Goal: Transaction & Acquisition: Download file/media

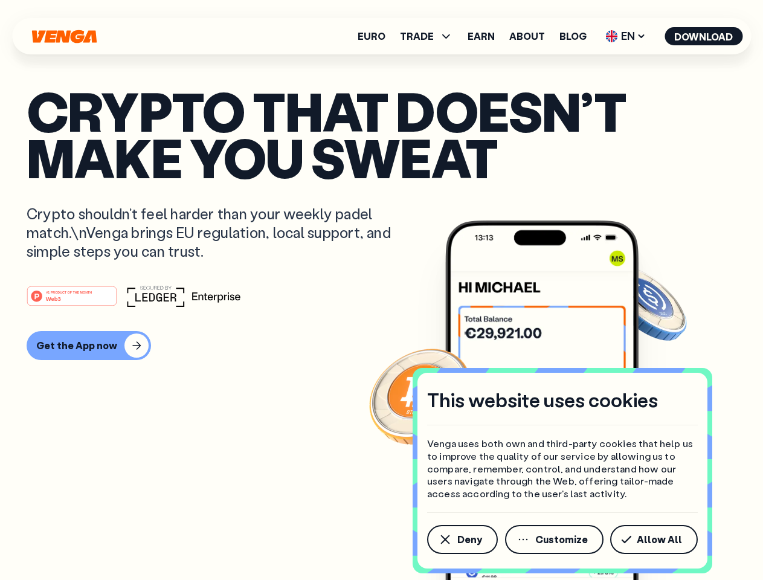
click at [381, 290] on div "#1 PRODUCT OF THE MONTH Web3" at bounding box center [381, 296] width 709 height 22
click at [461, 539] on span "Deny" at bounding box center [469, 539] width 25 height 10
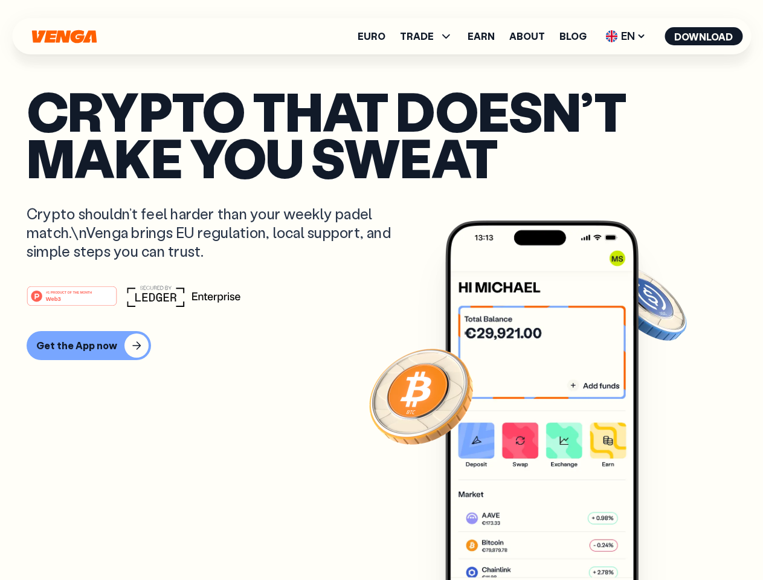
click at [555, 539] on img at bounding box center [541, 422] width 193 height 405
click at [656, 539] on article "Crypto that doesn’t make you sweat Crypto shouldn’t feel harder than your weekl…" at bounding box center [381, 314] width 709 height 453
click at [430, 36] on span "TRADE" at bounding box center [417, 36] width 34 height 10
click at [625, 36] on span "EN" at bounding box center [625, 36] width 49 height 19
click at [703, 36] on button "Download" at bounding box center [703, 36] width 78 height 18
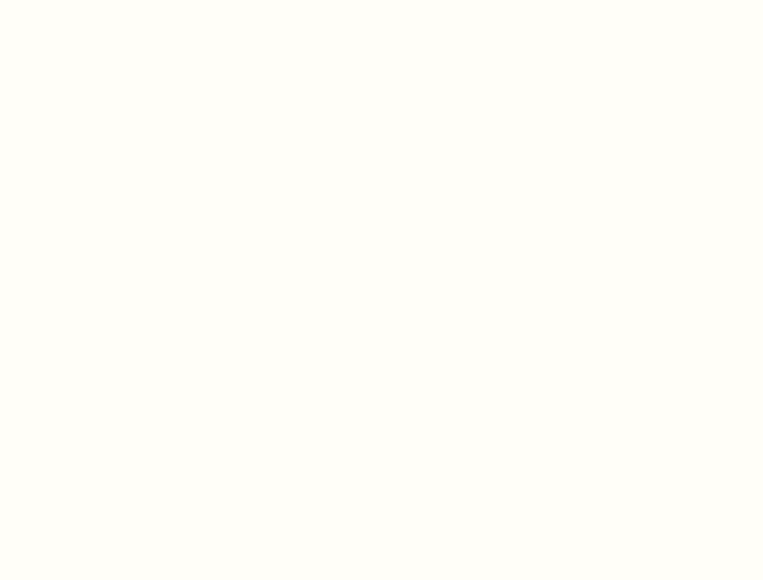
click at [87, 0] on html "This website uses cookies Venga uses both own and third-party cookies that help…" at bounding box center [381, 0] width 763 height 0
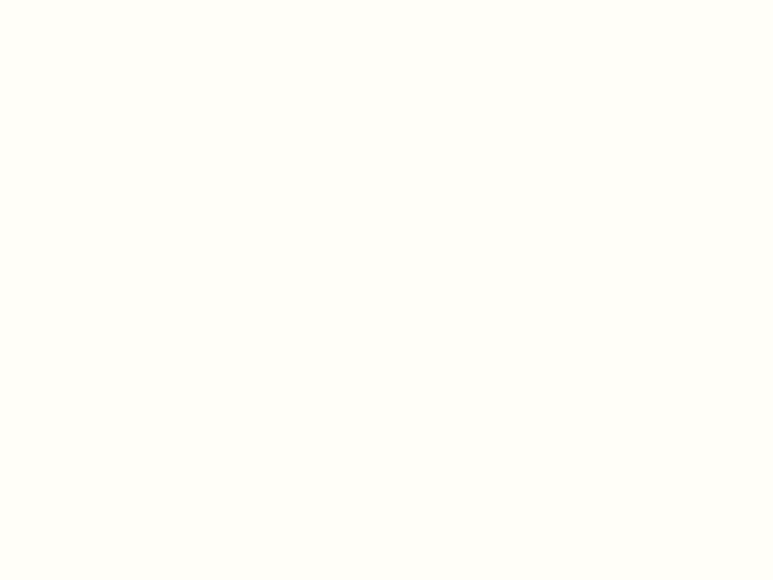
click at [74, 0] on html "This website uses cookies Venga uses both own and third-party cookies that help…" at bounding box center [386, 0] width 773 height 0
